Goal: Obtain resource: Download file/media

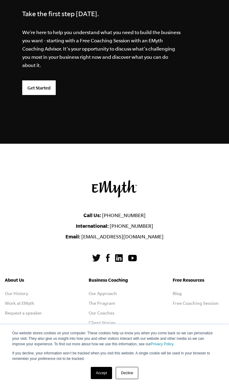
scroll to position [2286, 0]
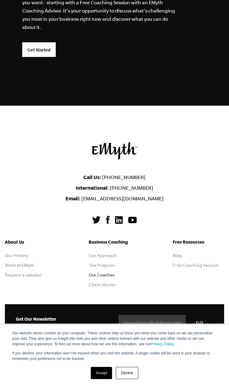
click at [96, 274] on link "Our Coaches" at bounding box center [102, 275] width 26 height 5
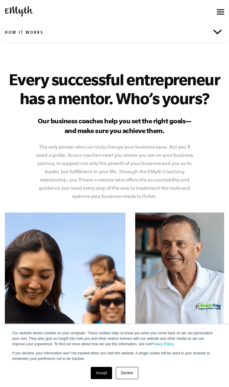
click at [219, 33] on img at bounding box center [217, 32] width 9 height 5
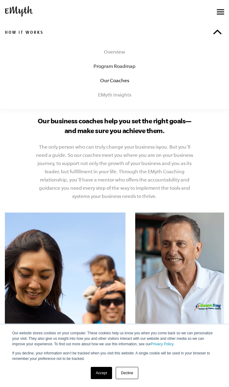
click at [127, 63] on link "Program Roadmap" at bounding box center [114, 66] width 219 height 14
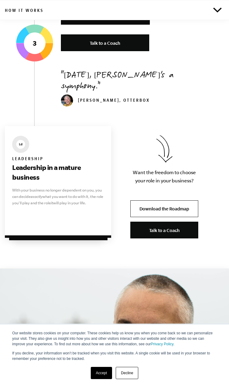
scroll to position [1737, 0]
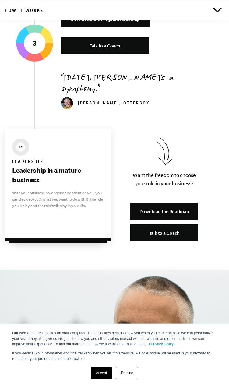
click at [164, 203] on link "Download the Roadmap" at bounding box center [164, 211] width 68 height 17
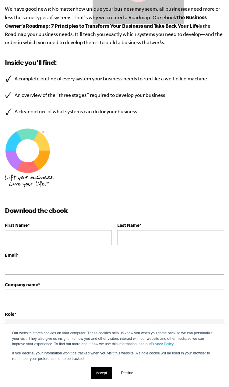
scroll to position [183, 0]
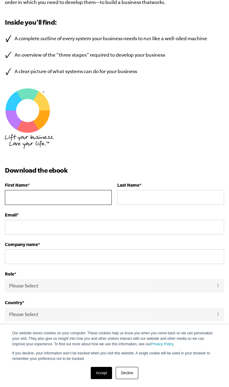
click at [58, 193] on input "First Name *" at bounding box center [58, 197] width 107 height 15
type input "m"
type input "[PERSON_NAME]"
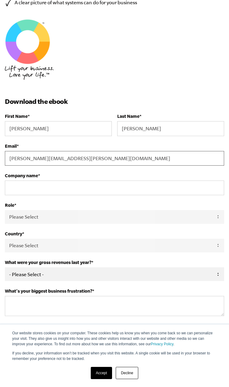
scroll to position [251, 0]
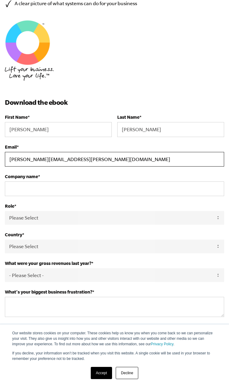
drag, startPoint x: 85, startPoint y: 157, endPoint x: 52, endPoint y: 157, distance: 32.9
click at [52, 157] on input "[PERSON_NAME][EMAIL_ADDRESS][PERSON_NAME][DOMAIN_NAME]" at bounding box center [114, 159] width 219 height 15
type input "michael.minnich@peakfiber.net"
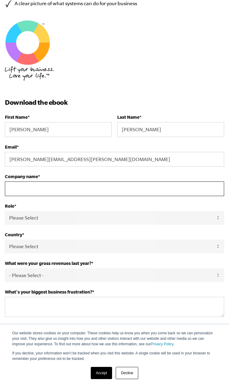
click at [79, 183] on input "Company name *" at bounding box center [114, 189] width 219 height 15
type input "PeakFiber Broadband"
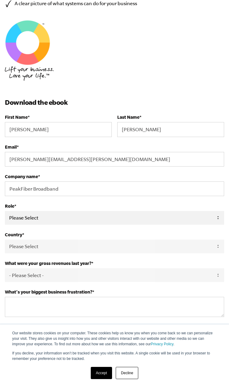
click at [82, 215] on select "Please Select Owner Partner / Co-Owner Executive Employee / Other" at bounding box center [114, 218] width 219 height 14
click at [5, 211] on select "Please Select Owner Partner / Co-Owner Executive Employee / Other" at bounding box center [114, 218] width 219 height 14
click at [77, 220] on select "Please Select Owner Partner / Co-Owner Executive Employee / Other" at bounding box center [114, 218] width 219 height 14
select select "Partner / Co-Owner"
click at [5, 211] on select "Please Select Owner Partner / Co-Owner Executive Employee / Other" at bounding box center [114, 218] width 219 height 14
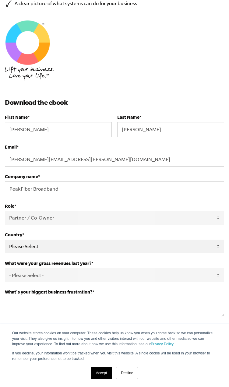
click at [69, 244] on select "Please Select United States Afghanistan Åland Islands Albania Algeria American …" at bounding box center [114, 247] width 219 height 14
select select "United States"
click at [5, 240] on select "Please Select United States Afghanistan Åland Islands Albania Algeria American …" at bounding box center [114, 247] width 219 height 14
click at [63, 273] on select "- Please Select - 0-75K 76-150K 151-275K 276-500K 501-750K 751-1M 1-2.5M 2.5-5M…" at bounding box center [114, 275] width 219 height 14
select select "1-2.5M"
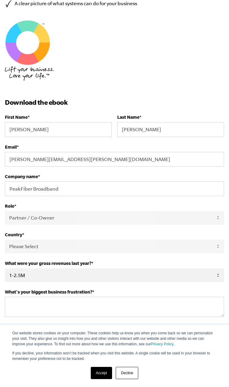
click at [5, 268] on select "- Please Select - 0-75K 76-150K 151-275K 276-500K 501-750K 751-1M 1-2.5M 2.5-5M…" at bounding box center [114, 275] width 219 height 14
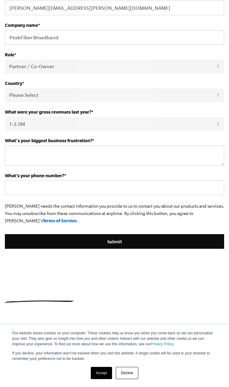
scroll to position [403, 0]
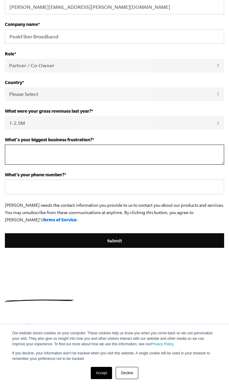
click at [67, 151] on textarea "What's your biggest business frustration? *" at bounding box center [114, 155] width 219 height 20
type textarea "b"
type textarea "Systematizing the business"
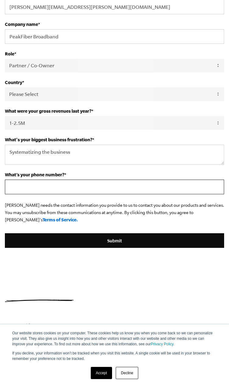
click at [44, 185] on input "What’s your phone number? *" at bounding box center [114, 187] width 219 height 15
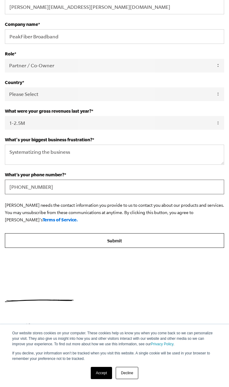
type input "937-599-7220"
click at [70, 237] on input "Submit" at bounding box center [114, 240] width 219 height 15
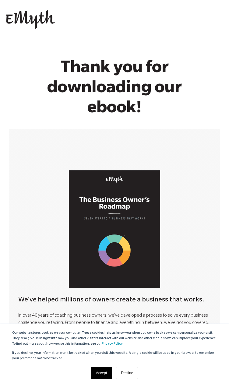
click at [69, 222] on img at bounding box center [114, 229] width 91 height 118
